Goal: Task Accomplishment & Management: Use online tool/utility

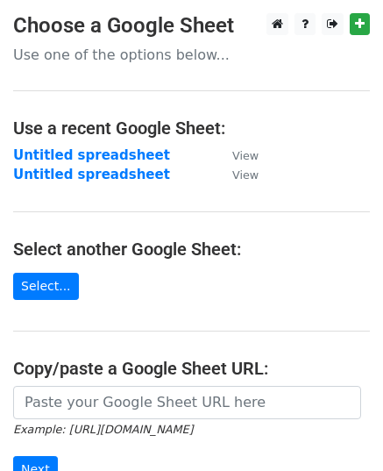
scroll to position [242, 0]
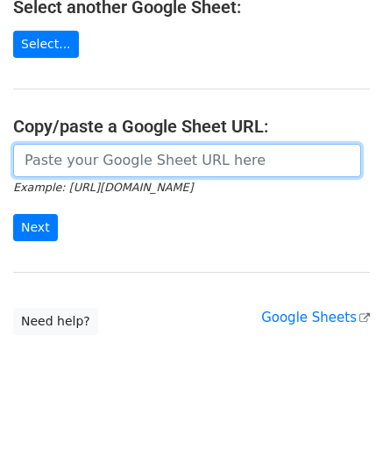
paste input "https://docs.google.com/spreadsheets/d/1G-uCO8HgLYZmJqSy7cu0CPA7CvbKCgDSOXXXj8p…"
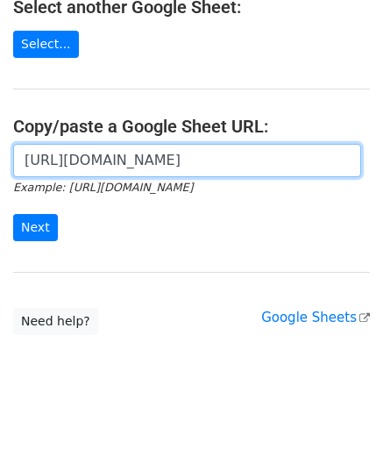
scroll to position [0, 397]
type input "https://docs.google.com/spreadsheets/d/1G-uCO8HgLYZmJqSy7cu0CPA7CvbKCgDSOXXXj8p…"
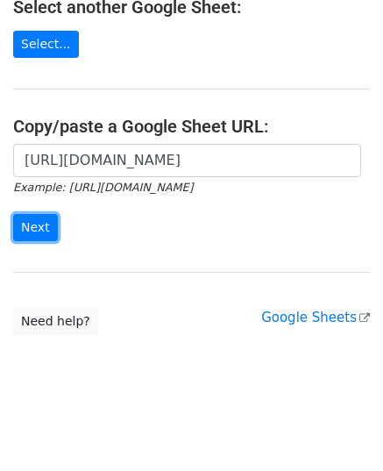
click at [45, 227] on input "Next" at bounding box center [35, 227] width 45 height 27
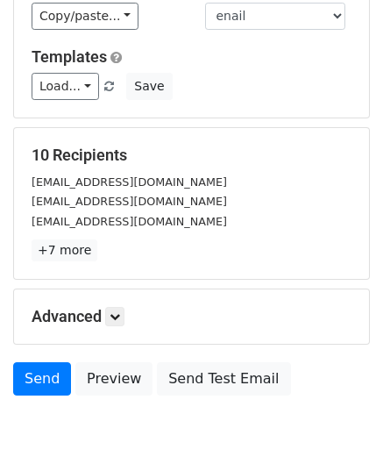
scroll to position [118, 0]
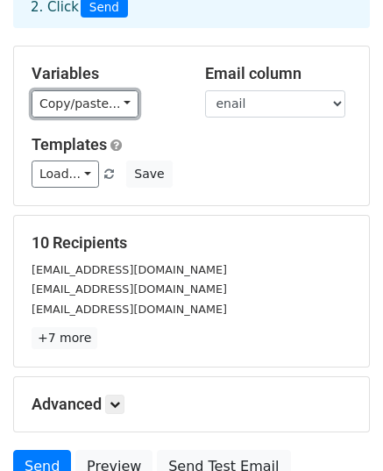
click at [66, 104] on link "Copy/paste..." at bounding box center [85, 103] width 107 height 27
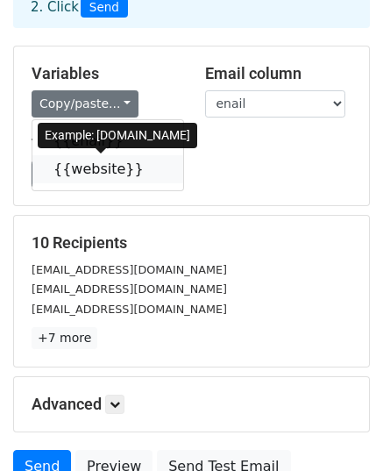
click at [97, 171] on link "{{website}}" at bounding box center [107, 169] width 151 height 28
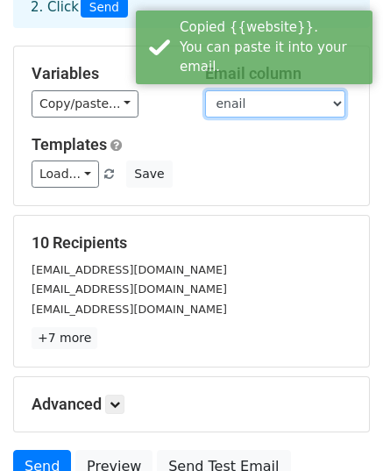
click at [291, 97] on select "enail website" at bounding box center [275, 103] width 140 height 27
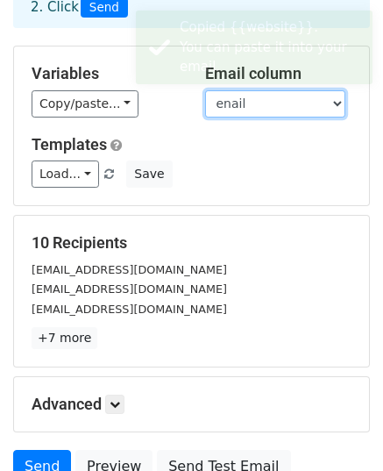
click at [205, 90] on select "enail website" at bounding box center [275, 103] width 140 height 27
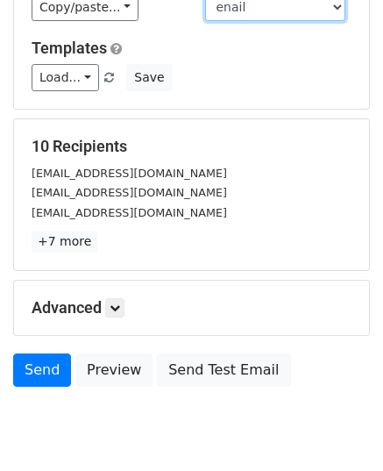
scroll to position [276, 0]
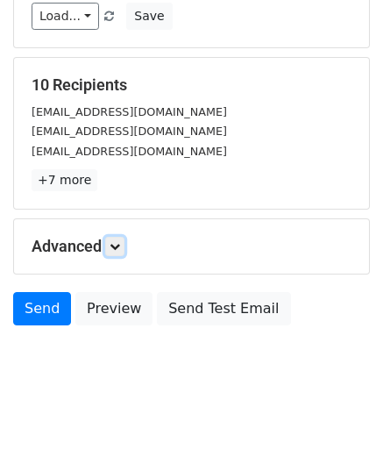
click at [112, 250] on link at bounding box center [114, 246] width 19 height 19
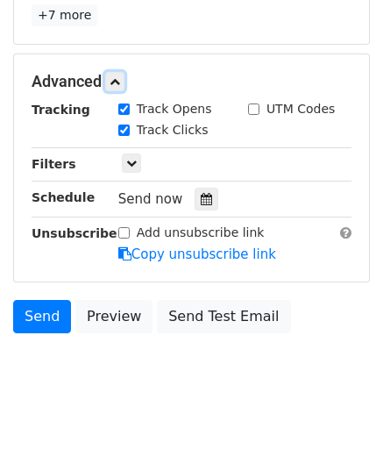
scroll to position [447, 0]
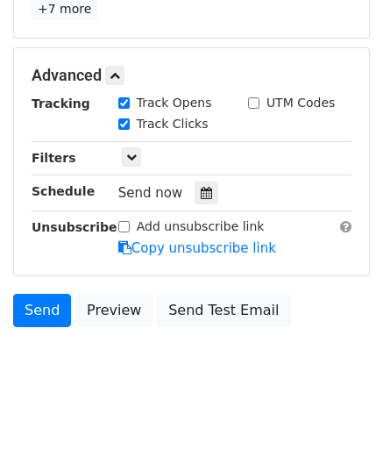
click at [207, 186] on div at bounding box center [207, 193] width 24 height 23
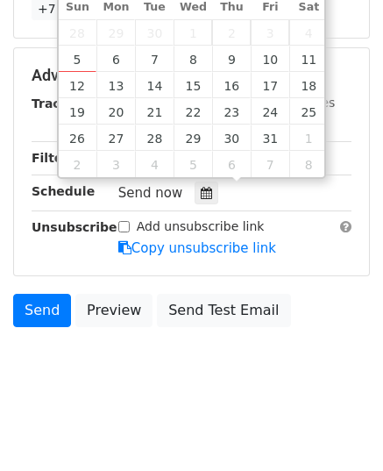
type input "2025-10-07 12:00"
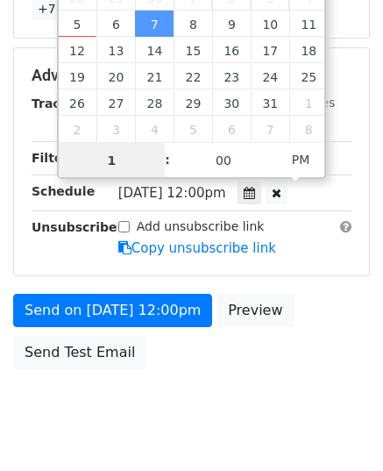
type input "11"
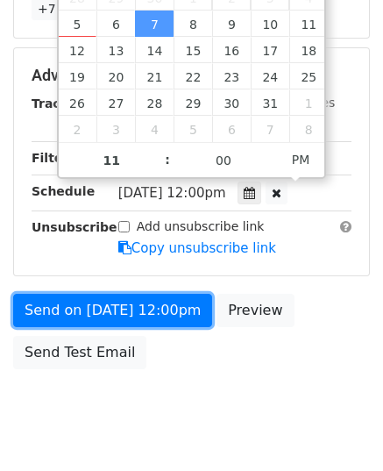
type input "[DATE] 23:00"
click at [87, 312] on link "Send on [DATE] 12:00pm" at bounding box center [112, 310] width 199 height 33
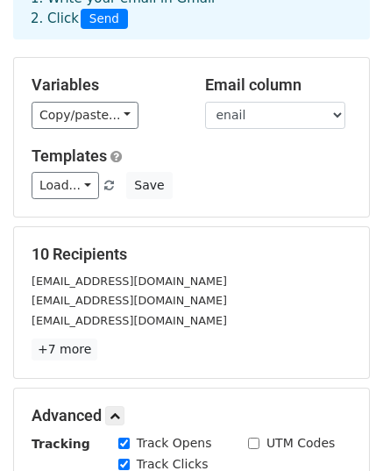
scroll to position [9, 0]
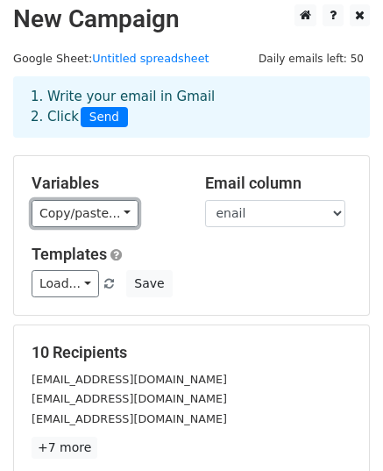
click at [100, 203] on link "Copy/paste..." at bounding box center [85, 213] width 107 height 27
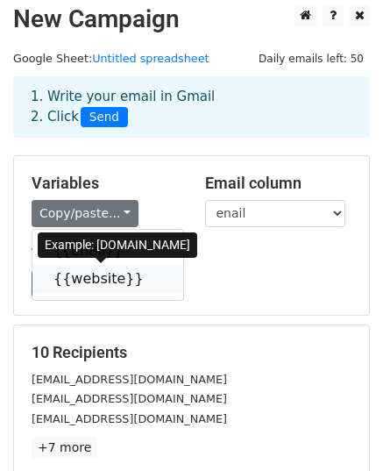
click at [104, 276] on link "{{website}}" at bounding box center [107, 279] width 151 height 28
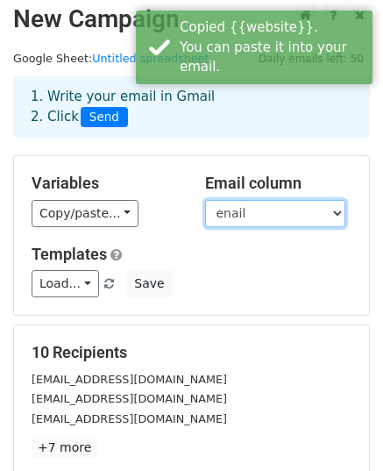
click at [274, 209] on select "enail website" at bounding box center [275, 213] width 140 height 27
click at [205, 200] on select "enail website" at bounding box center [275, 213] width 140 height 27
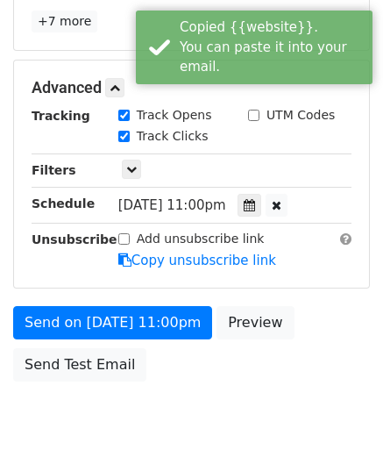
scroll to position [447, 0]
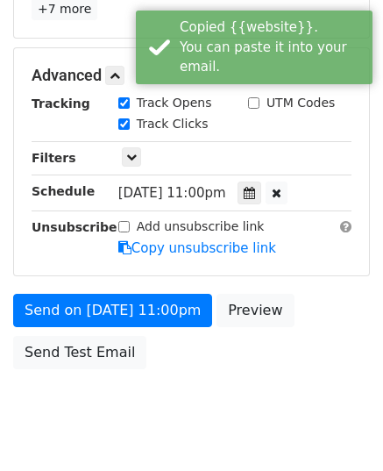
click at [250, 188] on icon at bounding box center [249, 193] width 11 height 12
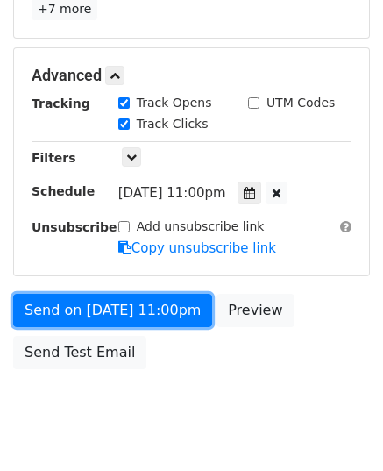
click at [139, 310] on link "Send on Oct 7 at 11:00pm" at bounding box center [112, 310] width 199 height 33
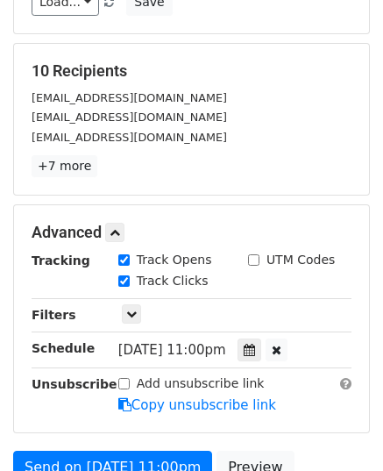
scroll to position [88, 0]
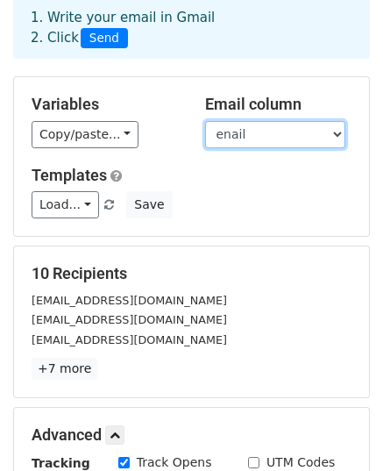
click at [219, 134] on select "enail website" at bounding box center [275, 134] width 140 height 27
click at [249, 128] on select "enail website" at bounding box center [275, 134] width 140 height 27
click at [169, 132] on div "Copy/paste... {{enail}} {{website}}" at bounding box center [105, 134] width 147 height 27
click at [240, 131] on select "enail website" at bounding box center [275, 134] width 140 height 27
click at [205, 121] on select "enail website" at bounding box center [275, 134] width 140 height 27
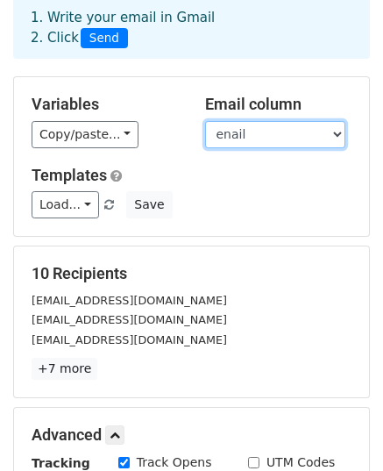
click at [258, 127] on select "enail website" at bounding box center [275, 134] width 140 height 27
click at [205, 121] on select "enail website" at bounding box center [275, 134] width 140 height 27
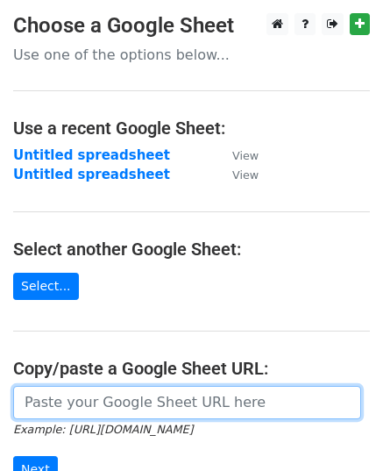
click at [100, 405] on input "url" at bounding box center [187, 402] width 348 height 33
paste input "[URL][DOMAIN_NAME]"
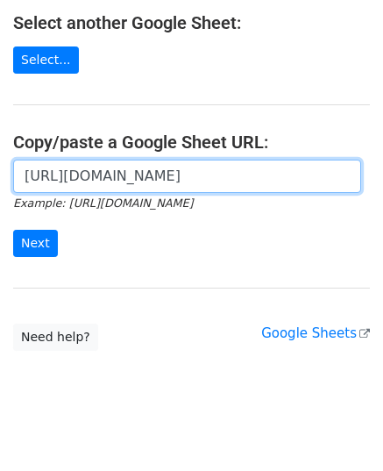
scroll to position [242, 0]
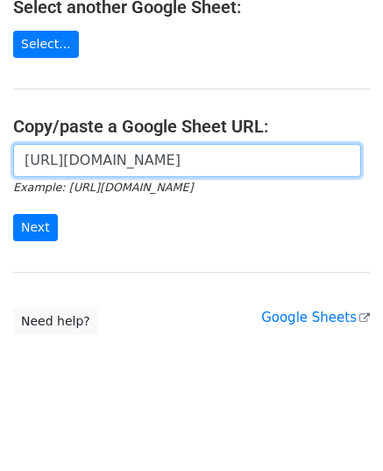
type input "https://docs.google.com/spreadsheets/d/1G-uCO8HgLYZmJqSy7cu0CPA7CvbKCgDSOXXXj8p…"
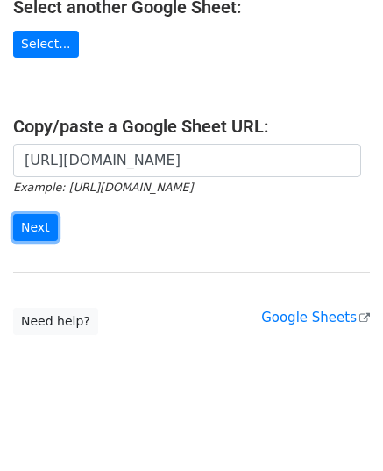
click at [38, 223] on input "Next" at bounding box center [35, 227] width 45 height 27
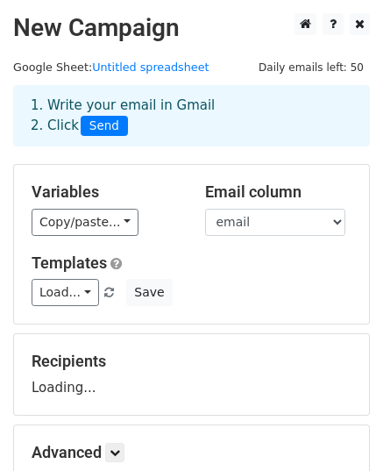
click at [258, 221] on select "email website" at bounding box center [275, 222] width 140 height 27
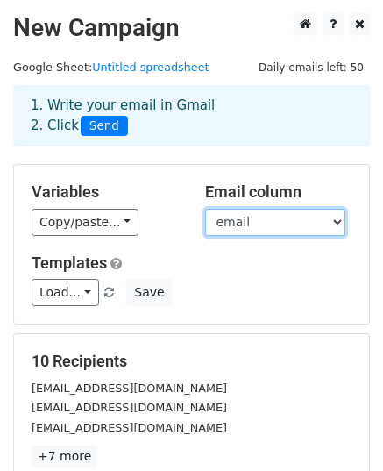
click at [254, 229] on select "email website" at bounding box center [275, 222] width 140 height 27
click at [205, 209] on select "email website" at bounding box center [275, 222] width 140 height 27
click at [251, 219] on select "email website" at bounding box center [275, 222] width 140 height 27
click at [205, 209] on select "email website" at bounding box center [275, 222] width 140 height 27
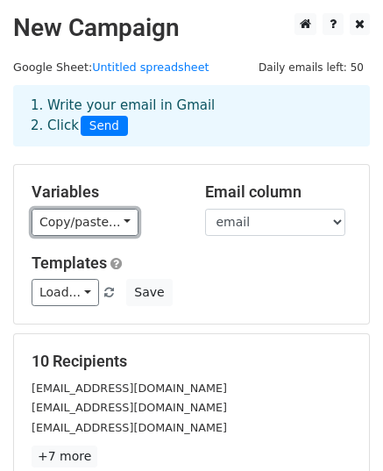
click at [52, 231] on link "Copy/paste..." at bounding box center [85, 222] width 107 height 27
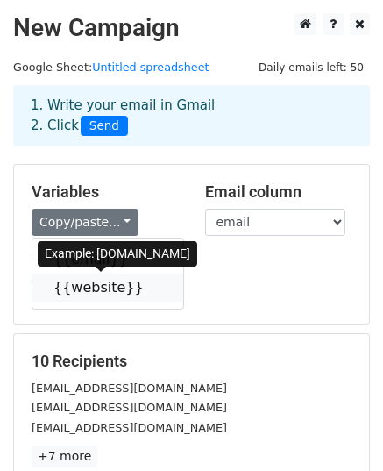
click at [82, 275] on link "{{website}}" at bounding box center [107, 288] width 151 height 28
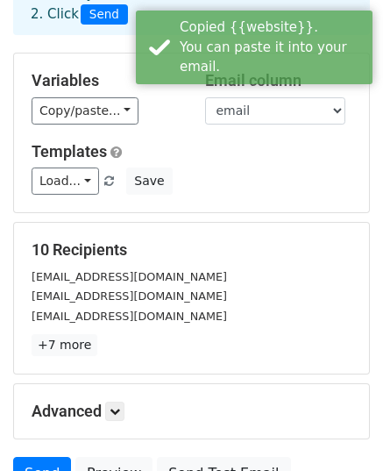
scroll to position [263, 0]
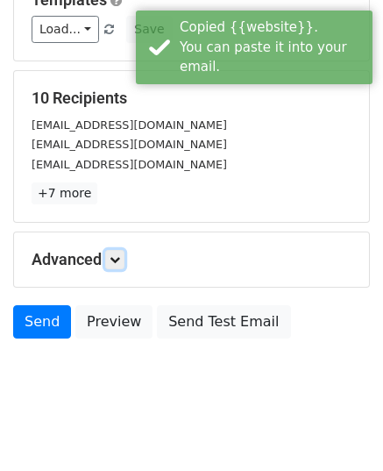
click at [111, 259] on link at bounding box center [114, 259] width 19 height 19
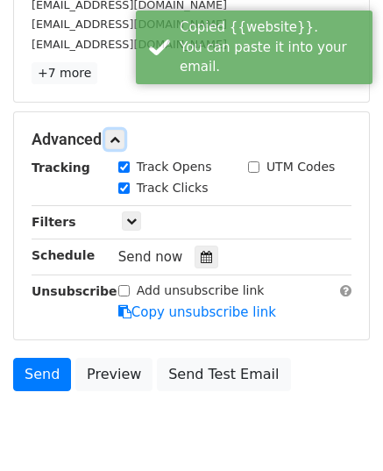
scroll to position [447, 0]
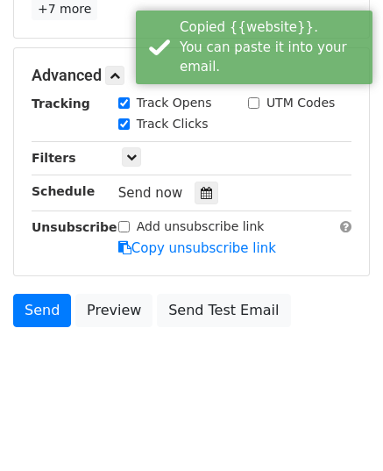
click at [195, 197] on div at bounding box center [207, 193] width 24 height 23
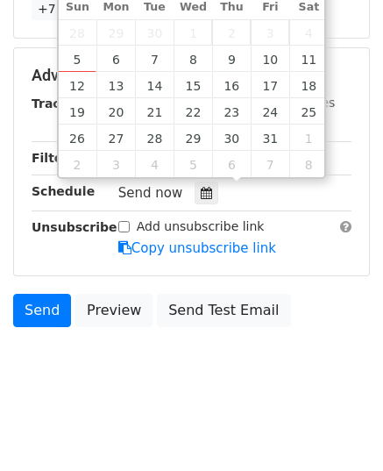
type input "2025-10-07 12:00"
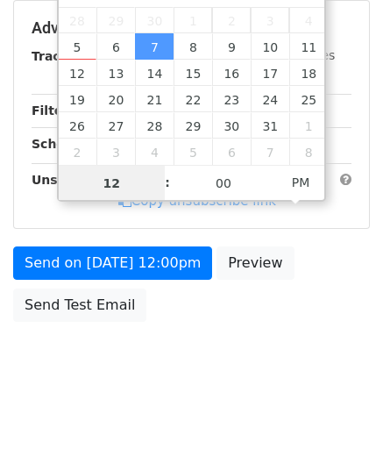
scroll to position [419, 0]
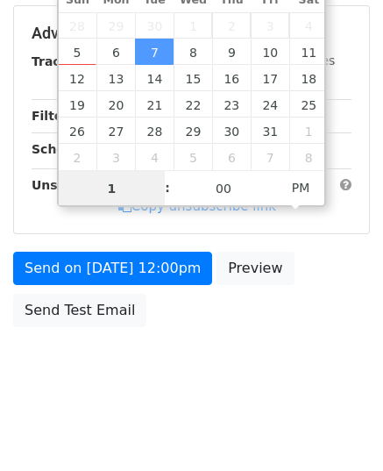
type input "11"
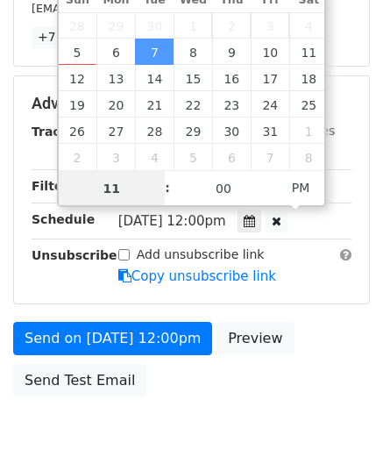
scroll to position [447, 0]
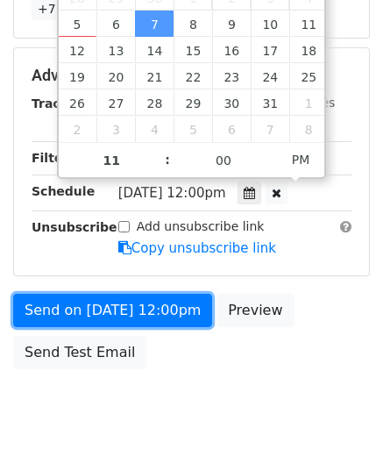
type input "[DATE] 23:00"
click at [83, 303] on link "Send on [DATE] 12:00pm" at bounding box center [112, 310] width 199 height 33
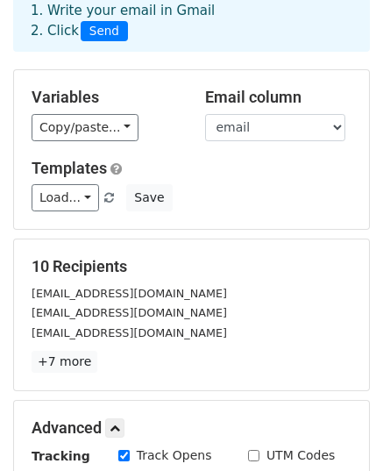
scroll to position [0, 0]
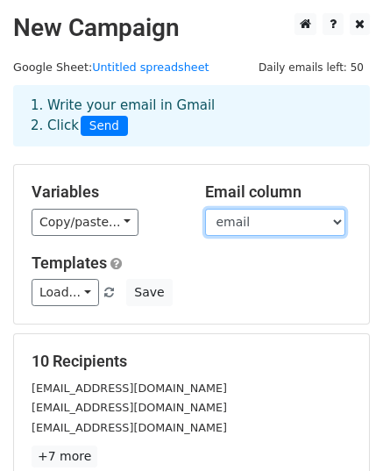
click at [270, 211] on select "email website" at bounding box center [275, 222] width 140 height 27
click at [205, 209] on select "email website" at bounding box center [275, 222] width 140 height 27
click at [270, 215] on select "email website" at bounding box center [275, 222] width 140 height 27
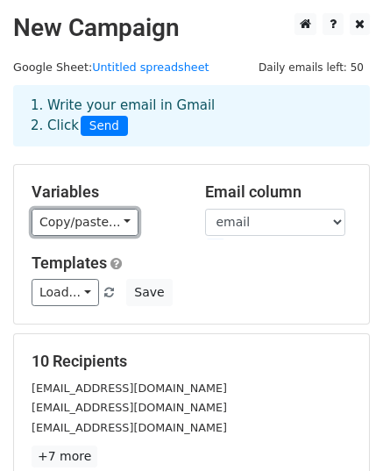
click at [123, 224] on link "Copy/paste..." at bounding box center [85, 222] width 107 height 27
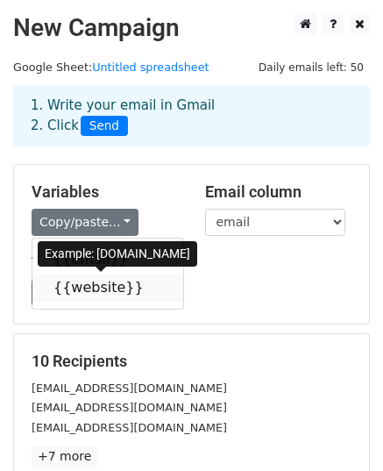
drag, startPoint x: 68, startPoint y: 287, endPoint x: 60, endPoint y: 282, distance: 9.5
click at [67, 287] on link "{{website}}" at bounding box center [107, 288] width 151 height 28
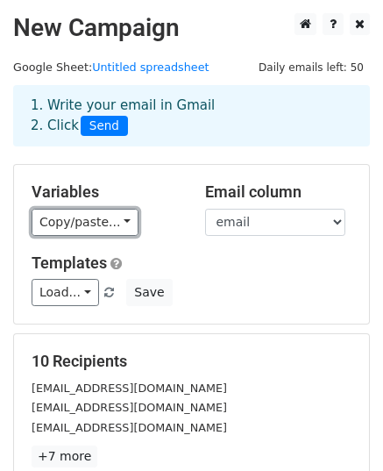
click at [89, 224] on link "Copy/paste..." at bounding box center [85, 222] width 107 height 27
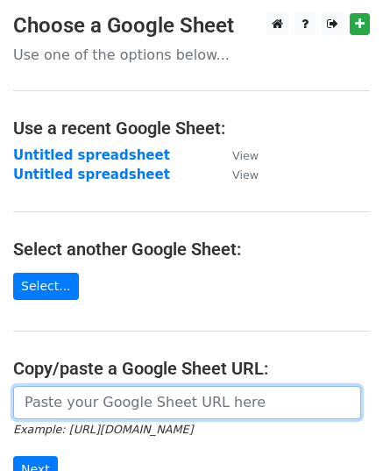
click at [86, 396] on input "url" at bounding box center [187, 402] width 348 height 33
paste input "[URL][DOMAIN_NAME]"
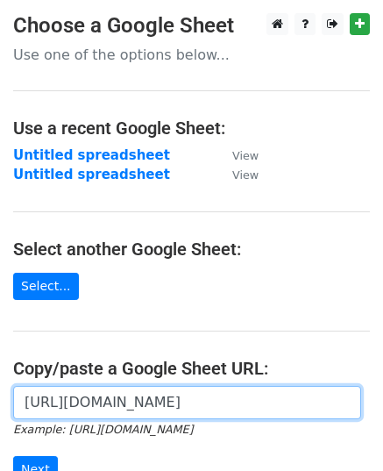
scroll to position [0, 397]
type input "[URL][DOMAIN_NAME]"
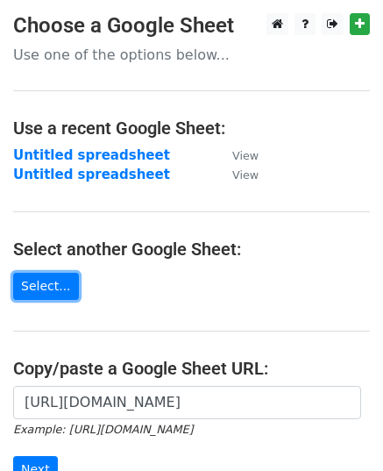
scroll to position [0, 0]
click at [56, 287] on link "Select..." at bounding box center [46, 286] width 66 height 27
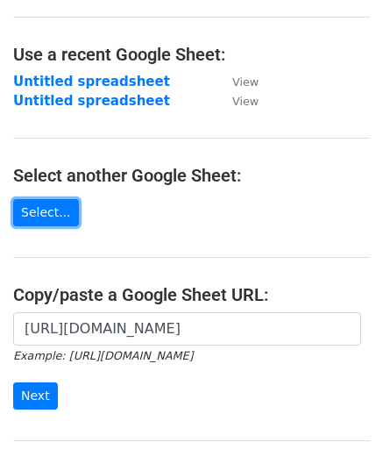
scroll to position [242, 0]
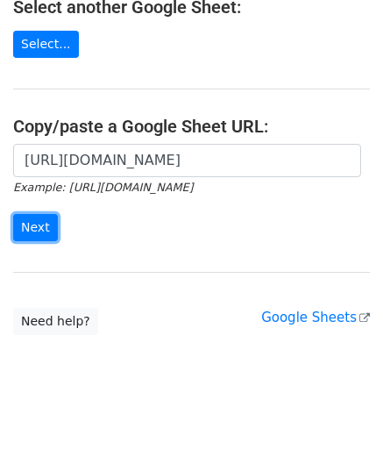
click at [14, 214] on input "Next" at bounding box center [35, 227] width 45 height 27
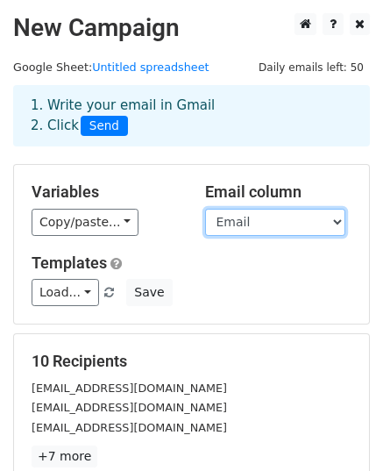
click at [241, 217] on select "Email Website" at bounding box center [275, 222] width 140 height 27
click at [205, 209] on select "Email Website" at bounding box center [275, 222] width 140 height 27
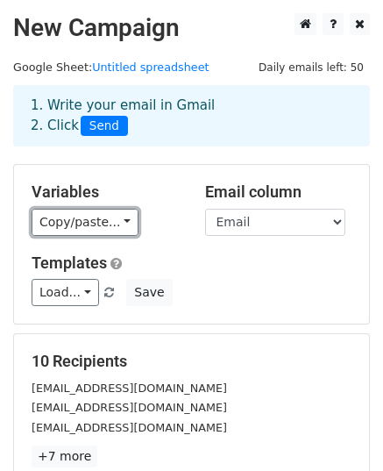
click at [77, 225] on link "Copy/paste..." at bounding box center [85, 222] width 107 height 27
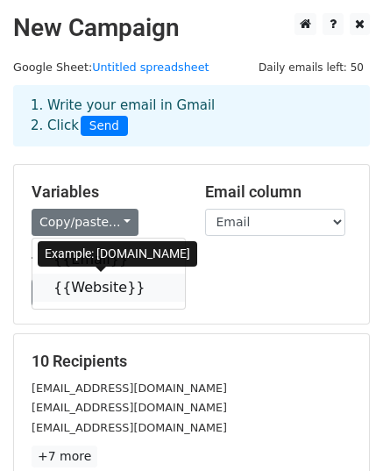
click at [82, 278] on link "{{Website}}" at bounding box center [108, 288] width 153 height 28
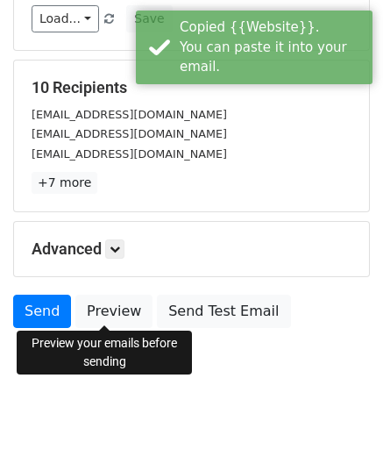
scroll to position [276, 0]
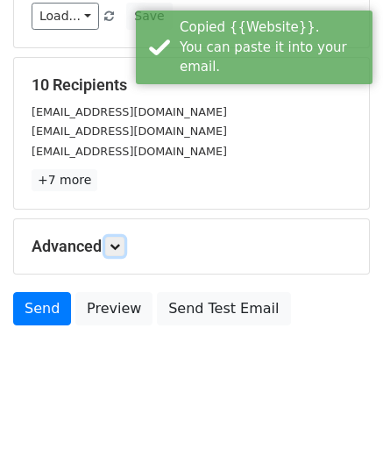
click at [115, 247] on icon at bounding box center [115, 246] width 11 height 11
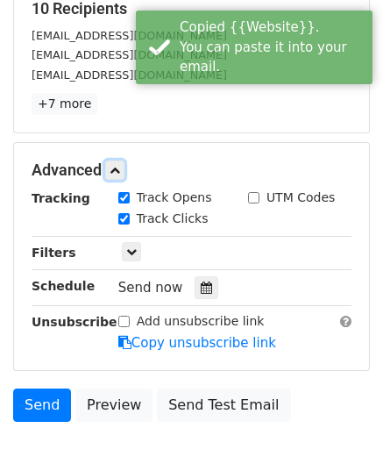
scroll to position [447, 0]
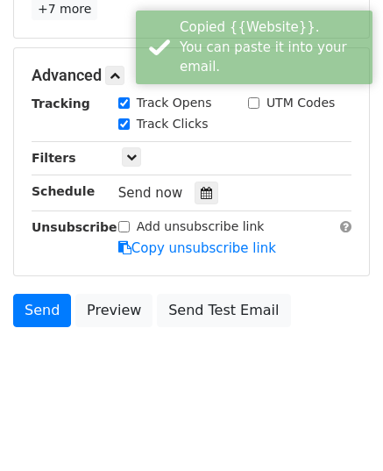
click at [201, 190] on icon at bounding box center [206, 193] width 11 height 12
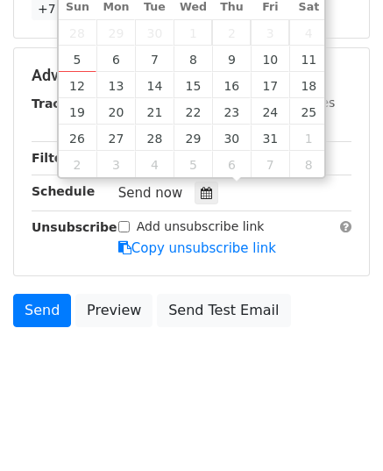
type input "2025-10-07 12:00"
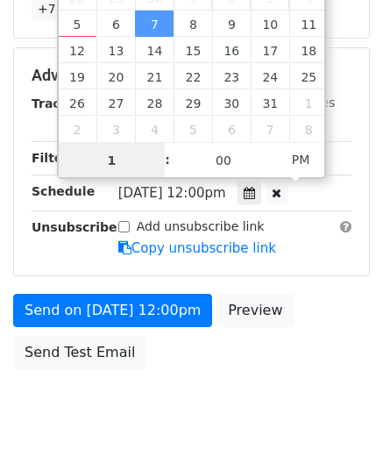
type input "11"
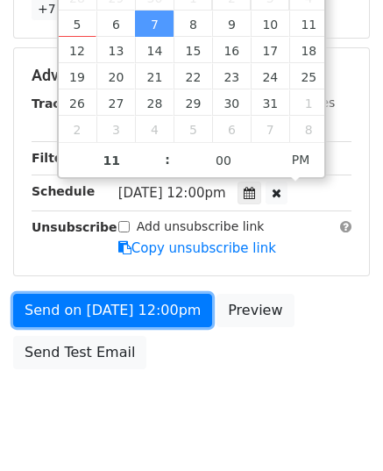
type input "2025-10-07 23:00"
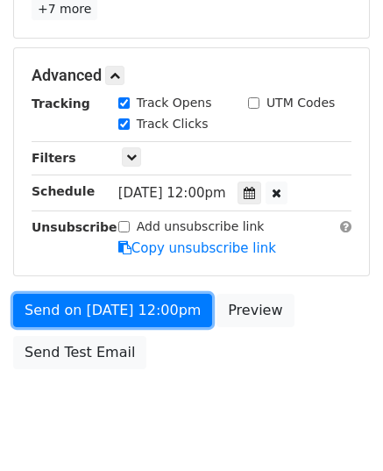
click at [88, 299] on link "Send on Oct 7 at 12:00pm" at bounding box center [112, 310] width 199 height 33
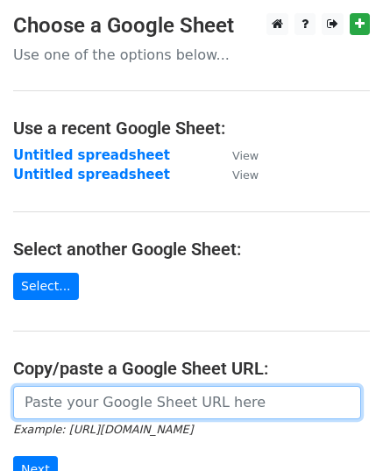
click at [120, 400] on input "url" at bounding box center [187, 402] width 348 height 33
click at [91, 390] on input "url" at bounding box center [187, 402] width 348 height 33
click at [82, 399] on input "url" at bounding box center [187, 402] width 348 height 33
paste input "[URL][DOMAIN_NAME]"
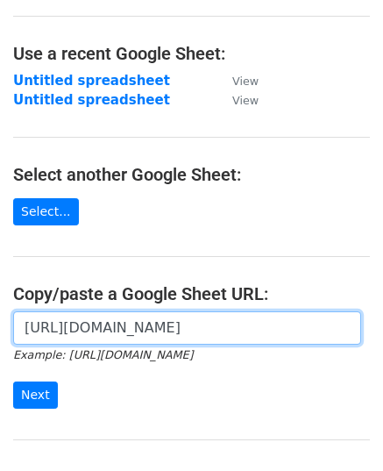
scroll to position [242, 0]
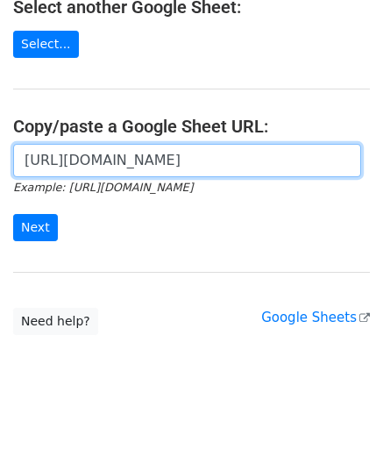
type input "[URL][DOMAIN_NAME]"
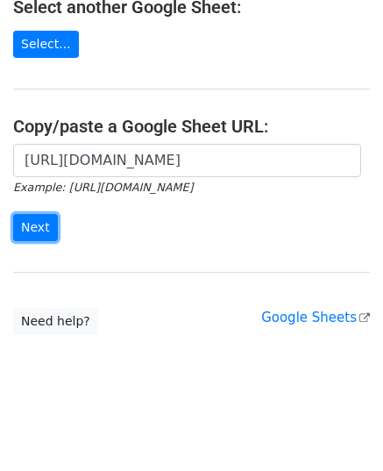
scroll to position [0, 0]
click at [43, 229] on input "Next" at bounding box center [35, 227] width 45 height 27
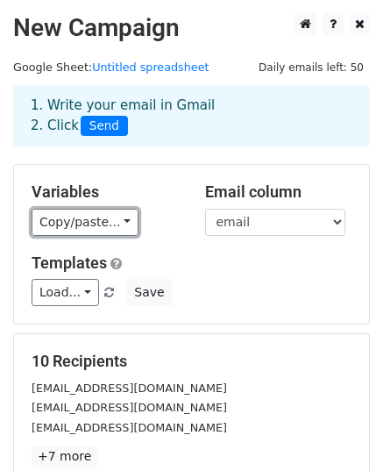
click at [96, 218] on link "Copy/paste..." at bounding box center [85, 222] width 107 height 27
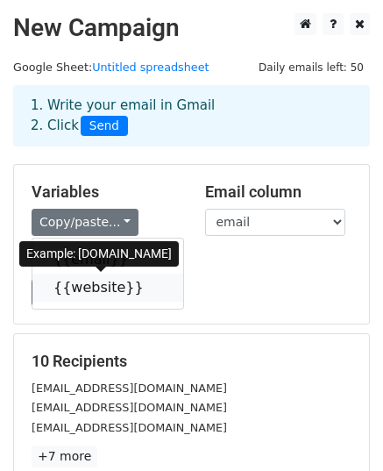
click at [89, 278] on link "{{website}}" at bounding box center [107, 288] width 151 height 28
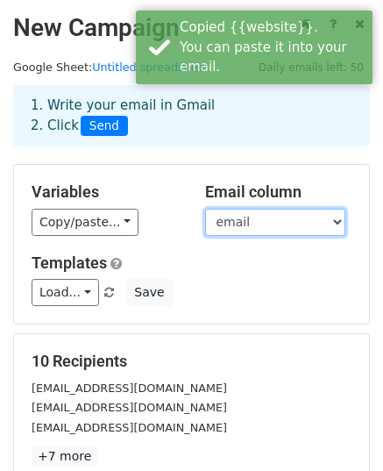
click at [246, 217] on select "email website" at bounding box center [275, 222] width 140 height 27
click at [205, 209] on select "email website" at bounding box center [275, 222] width 140 height 27
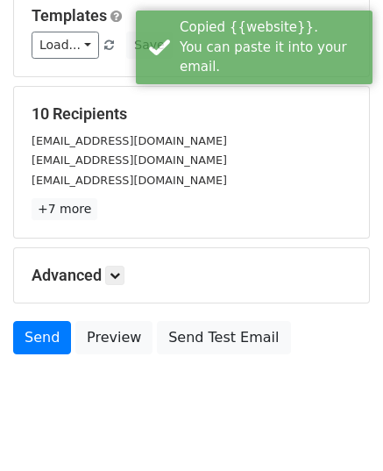
scroll to position [276, 0]
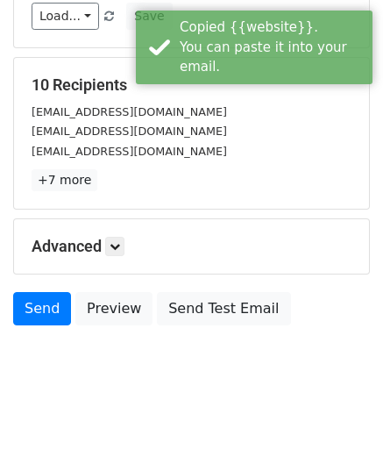
drag, startPoint x: 100, startPoint y: 241, endPoint x: 110, endPoint y: 242, distance: 9.7
click at [100, 240] on h5 "Advanced" at bounding box center [192, 246] width 320 height 19
click at [118, 244] on icon at bounding box center [115, 246] width 11 height 11
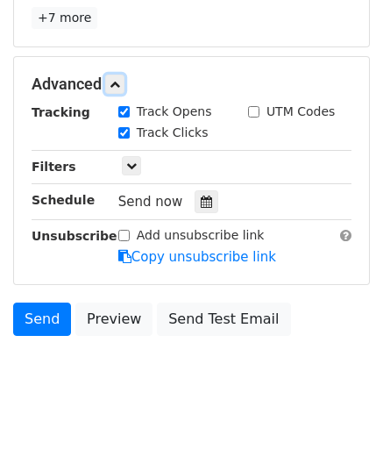
scroll to position [447, 0]
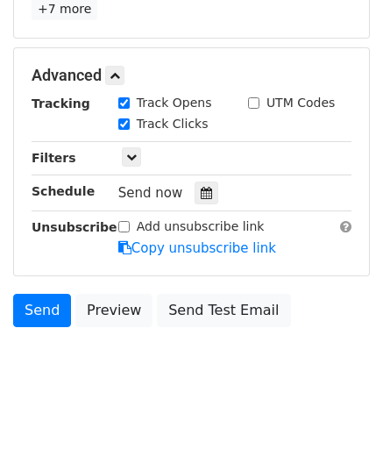
click at [201, 187] on icon at bounding box center [206, 193] width 11 height 12
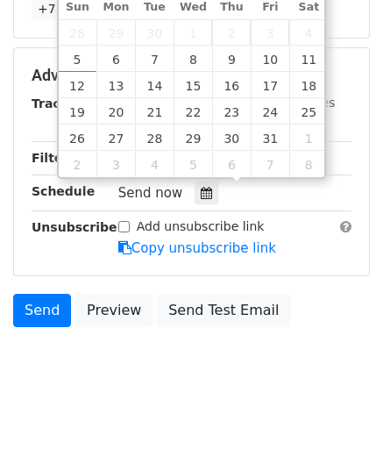
type input "[DATE] 12:00"
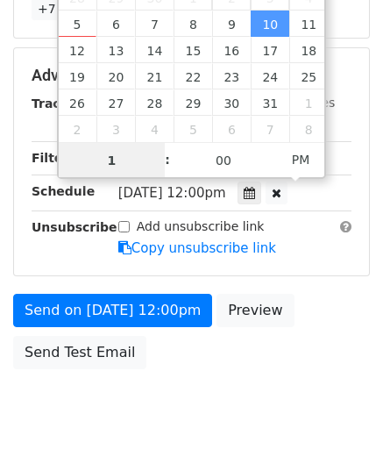
type input "11"
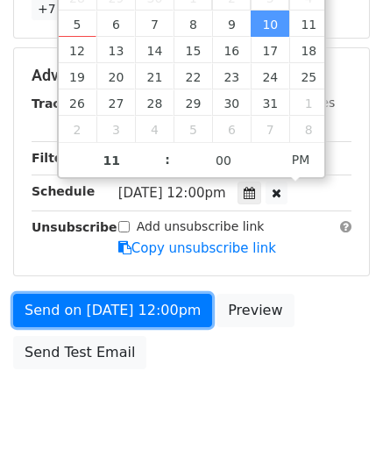
type input "[DATE] 23:00"
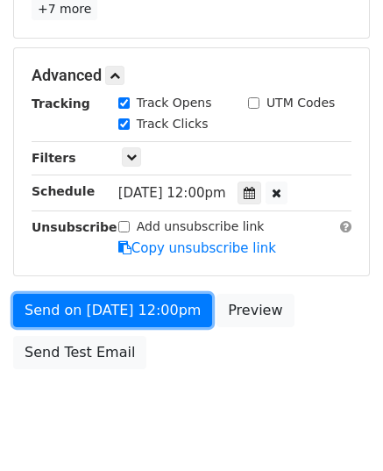
click at [116, 312] on link "Send on [DATE] 12:00pm" at bounding box center [112, 310] width 199 height 33
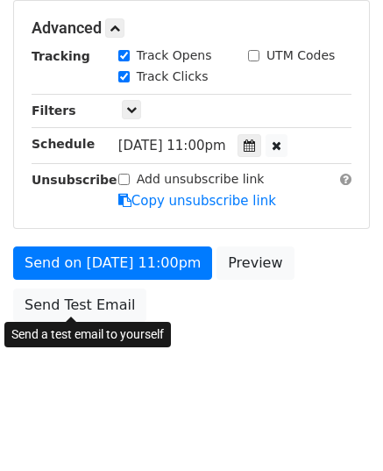
scroll to position [419, 0]
